Goal: Task Accomplishment & Management: Use online tool/utility

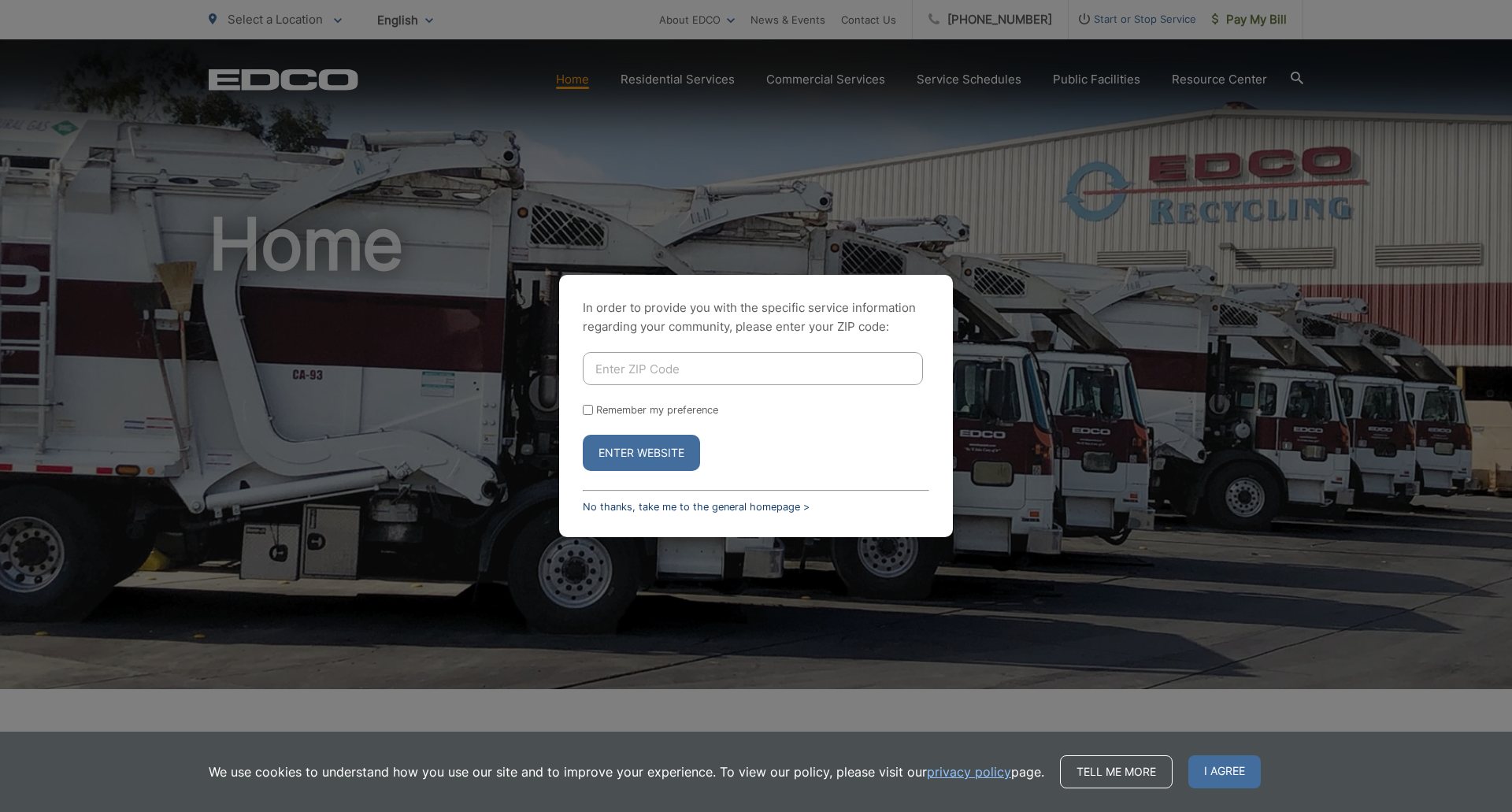
click at [698, 508] on link "No thanks, take me to the general homepage >" at bounding box center [696, 506] width 227 height 12
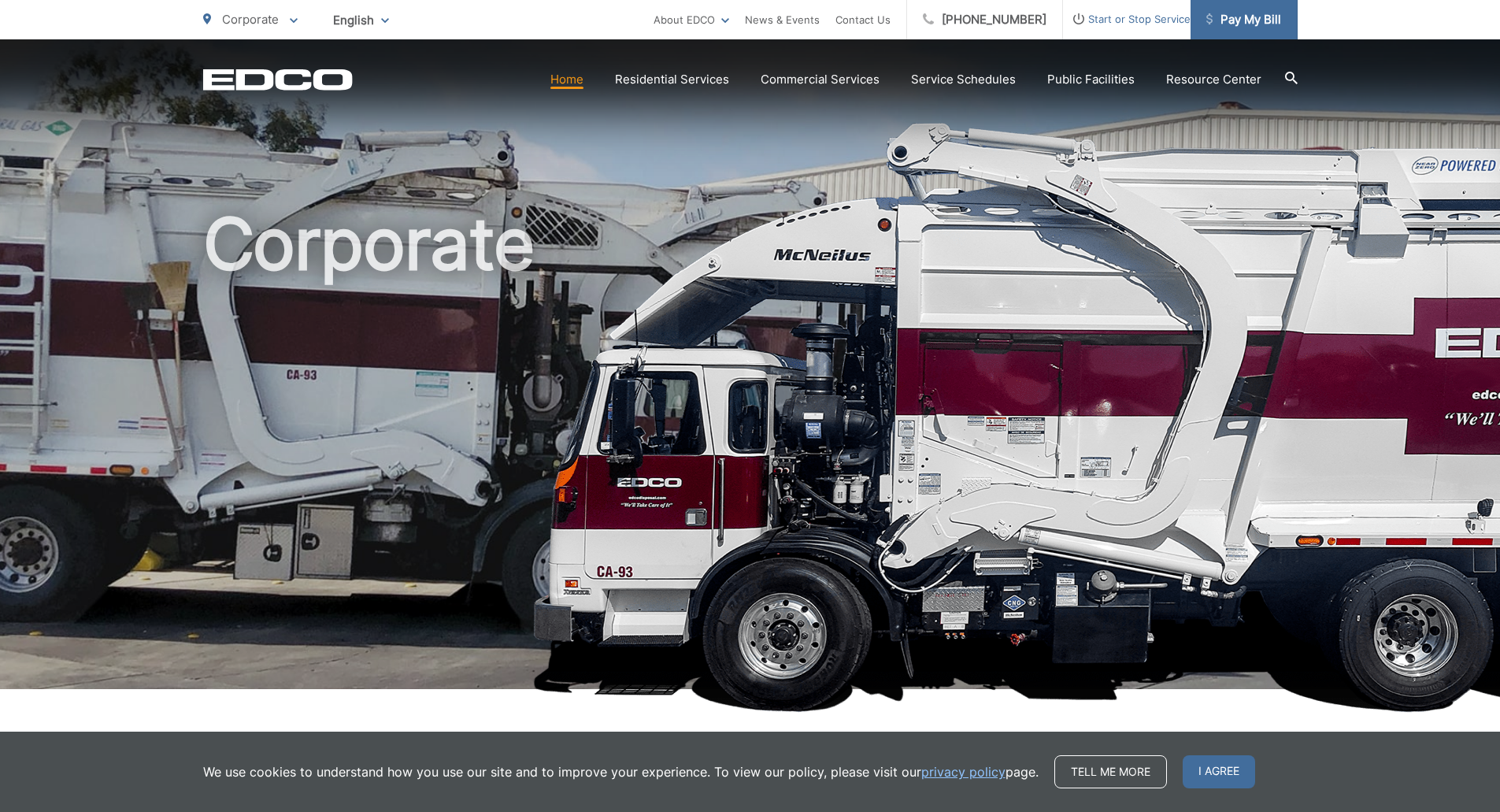
click at [1245, 26] on span "Pay My Bill" at bounding box center [1244, 19] width 75 height 19
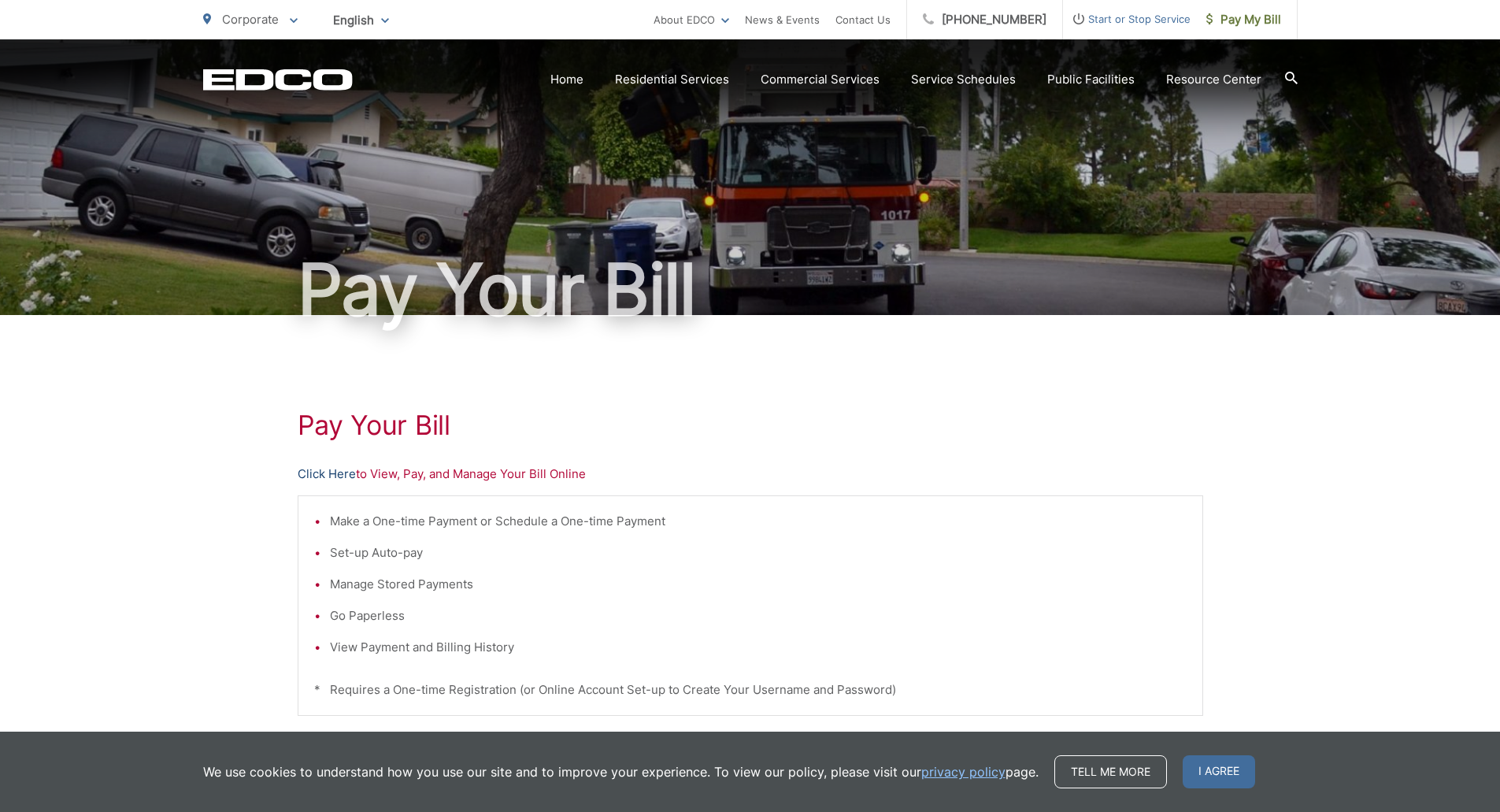
click at [328, 468] on link "Click Here" at bounding box center [327, 474] width 58 height 19
